Goal: Information Seeking & Learning: Check status

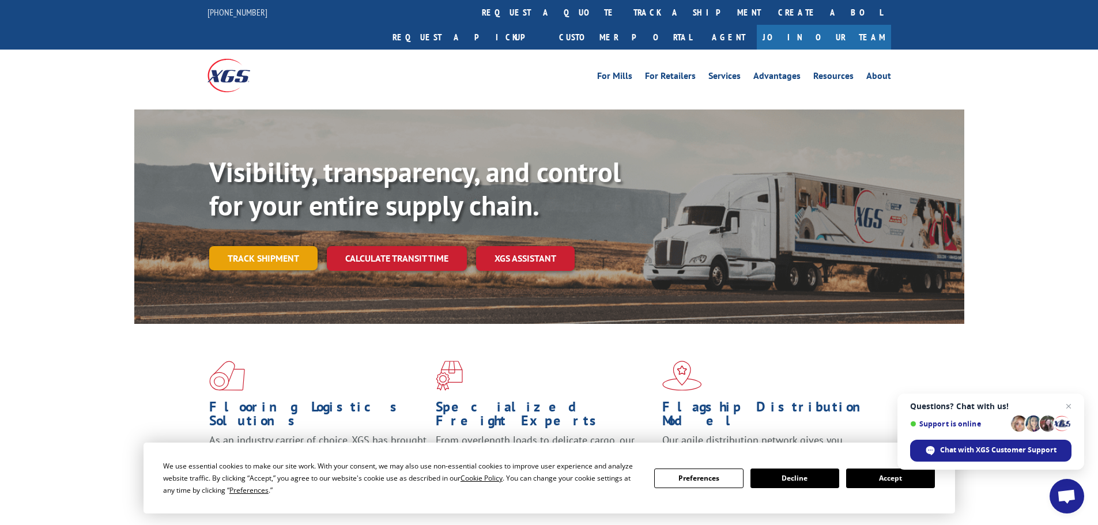
click at [274, 246] on link "Track shipment" at bounding box center [263, 258] width 108 height 24
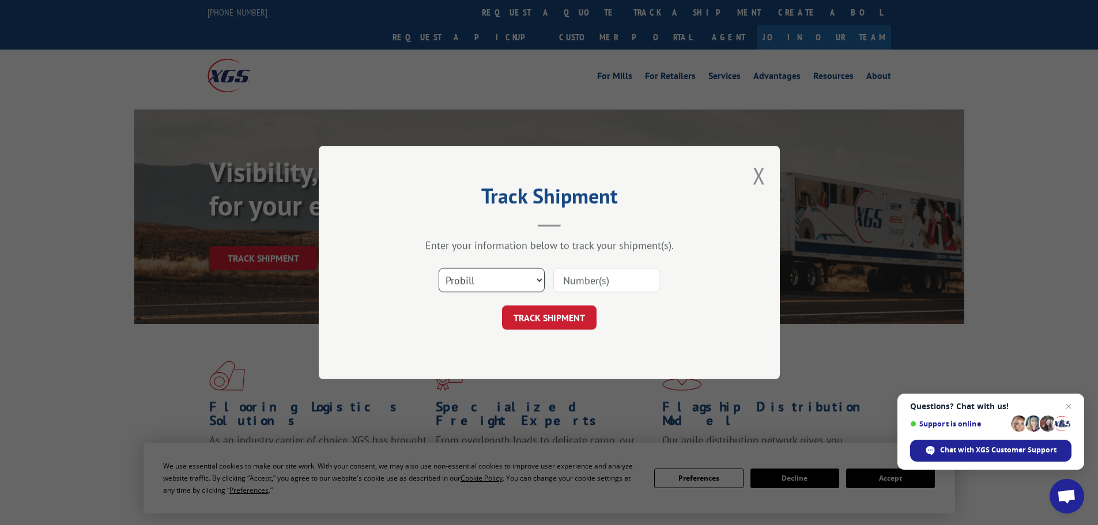
click at [540, 284] on select "Select category... Probill BOL PO" at bounding box center [492, 280] width 106 height 24
select select "bol"
click at [439, 268] on select "Select category... Probill BOL PO" at bounding box center [492, 280] width 106 height 24
click at [640, 278] on input at bounding box center [607, 280] width 106 height 24
paste input "363309"
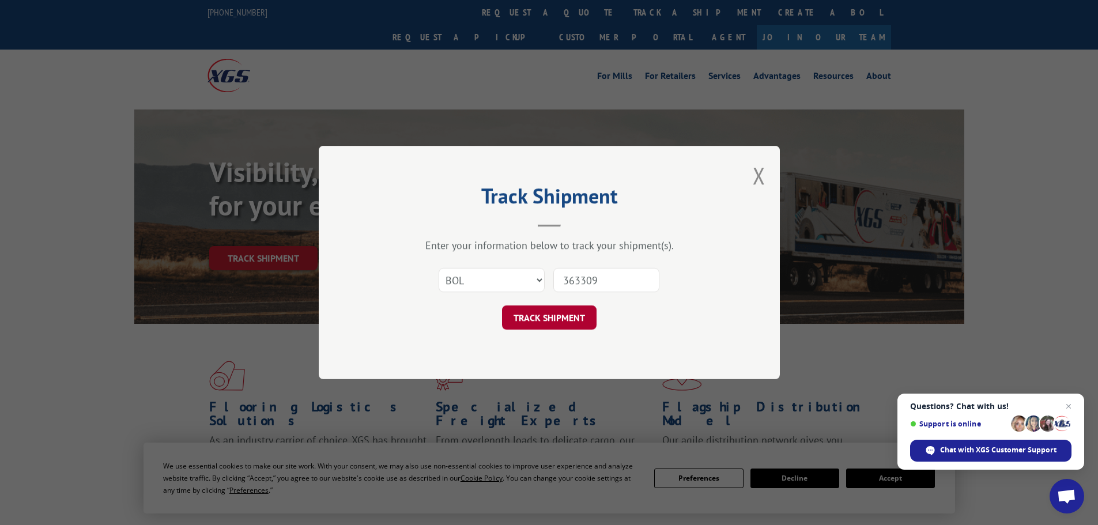
type input "363309"
click at [545, 325] on button "TRACK SHIPMENT" at bounding box center [549, 318] width 95 height 24
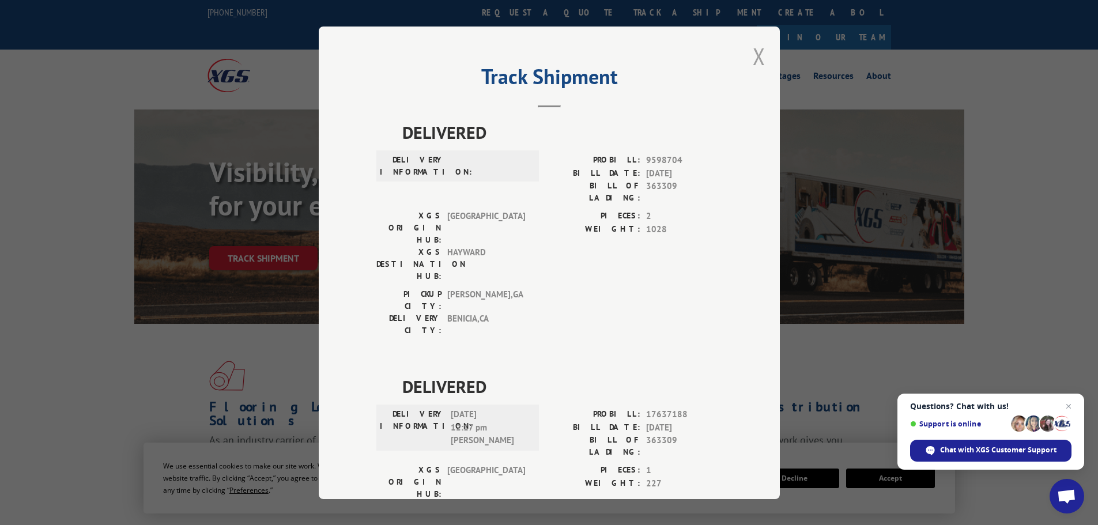
click at [753, 50] on button "Close modal" at bounding box center [759, 56] width 13 height 31
